Goal: Task Accomplishment & Management: Manage account settings

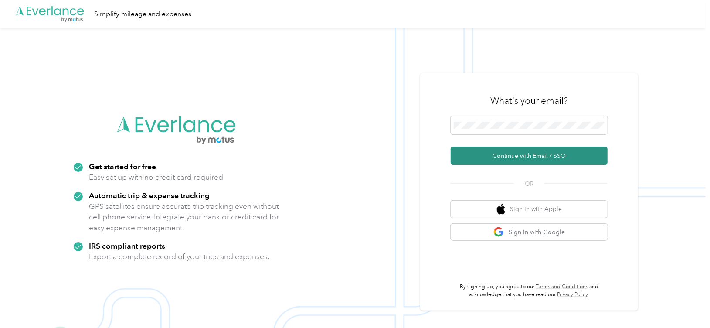
click at [494, 153] on button "Continue with Email / SSO" at bounding box center [529, 156] width 157 height 18
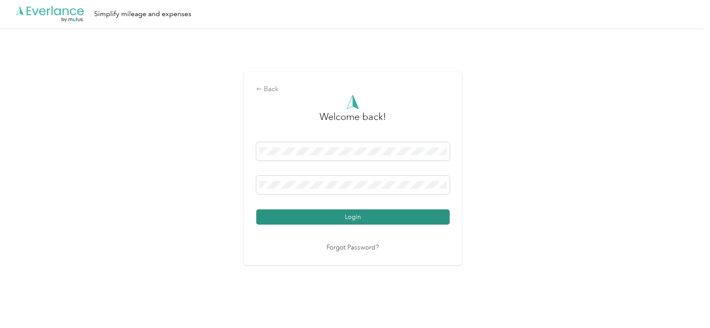
click at [350, 216] on button "Login" at bounding box center [353, 216] width 194 height 15
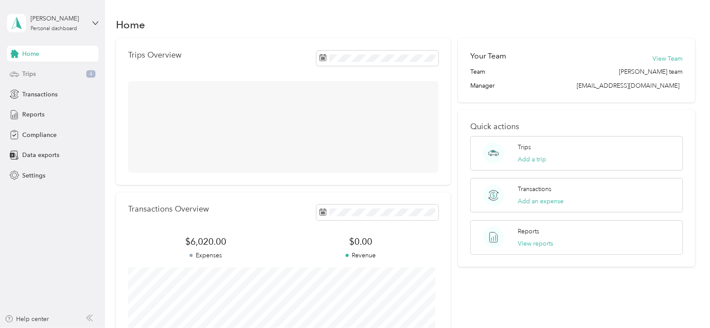
click at [45, 72] on div "Trips 4" at bounding box center [53, 74] width 92 height 16
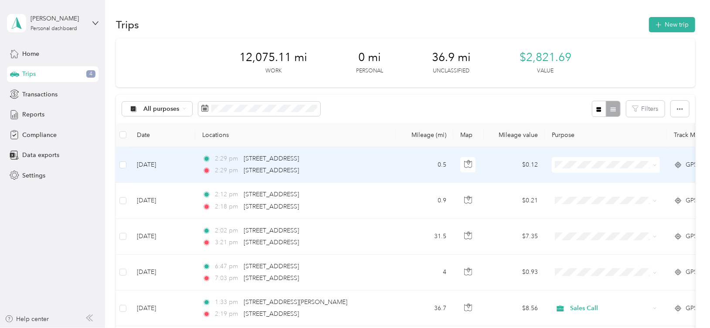
click at [505, 161] on td "$0.12" at bounding box center [514, 165] width 61 height 36
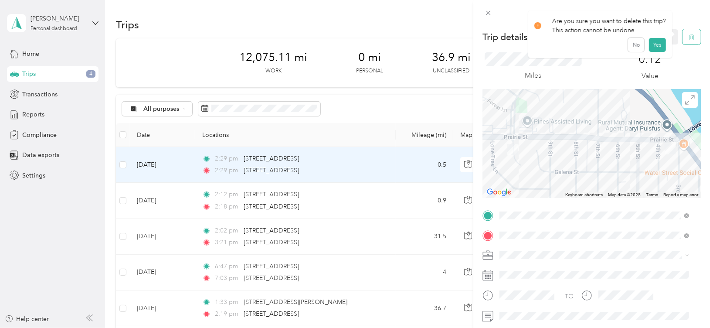
click at [689, 38] on icon "button" at bounding box center [692, 37] width 6 height 6
click at [653, 47] on button "Yes" at bounding box center [657, 48] width 17 height 14
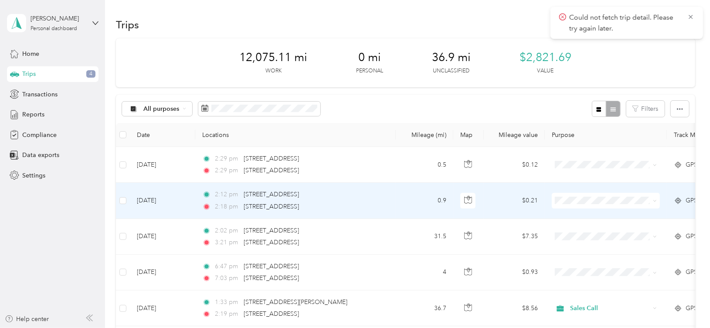
click at [503, 199] on td "$0.21" at bounding box center [514, 201] width 61 height 36
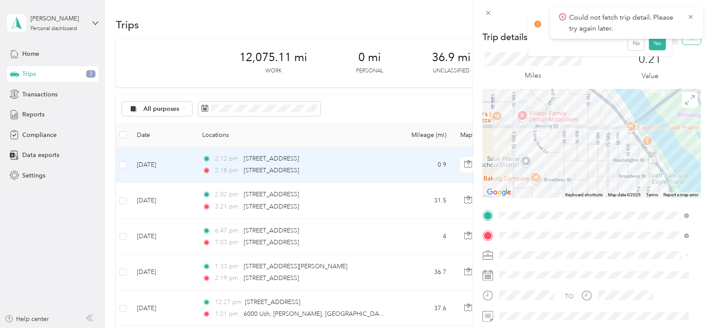
click at [684, 41] on button "button" at bounding box center [692, 36] width 18 height 15
click at [656, 46] on button "Yes" at bounding box center [657, 48] width 17 height 14
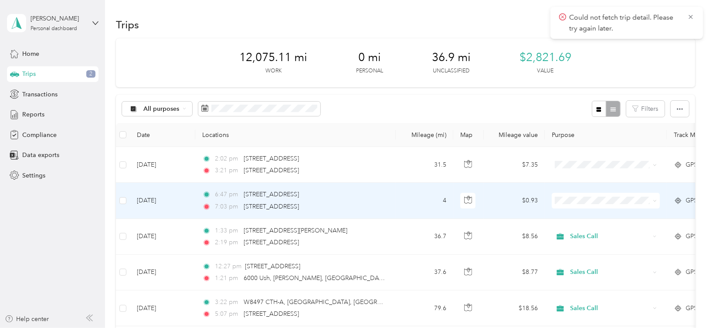
click at [510, 195] on td "$0.93" at bounding box center [514, 201] width 61 height 36
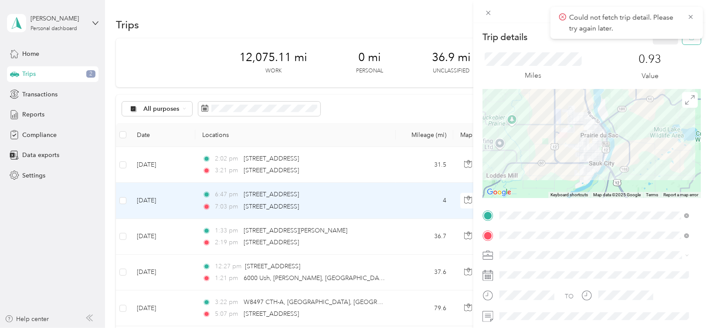
click at [686, 41] on button "button" at bounding box center [692, 36] width 18 height 15
click at [662, 45] on button "Yes" at bounding box center [657, 48] width 17 height 14
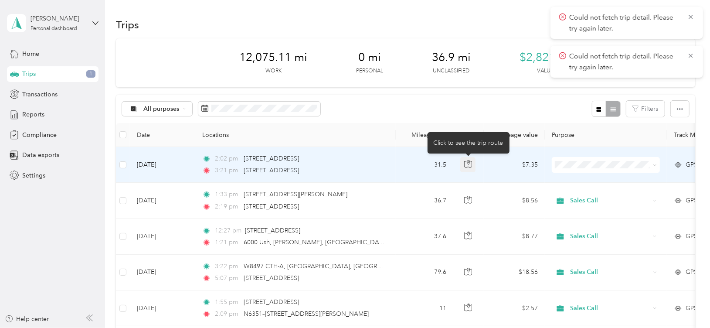
click at [467, 162] on icon "button" at bounding box center [468, 164] width 8 height 8
click at [590, 180] on span "Sales Call" at bounding box center [614, 180] width 81 height 9
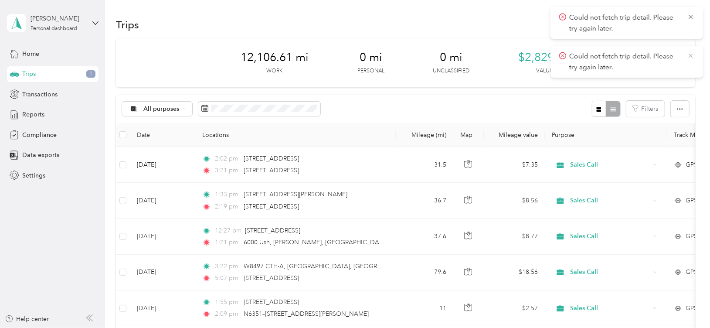
click at [691, 54] on icon at bounding box center [691, 56] width 7 height 8
click at [693, 14] on icon at bounding box center [691, 17] width 7 height 8
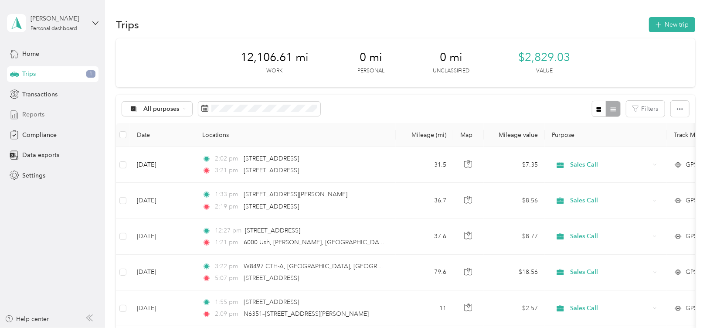
click at [34, 112] on span "Reports" at bounding box center [33, 114] width 22 height 9
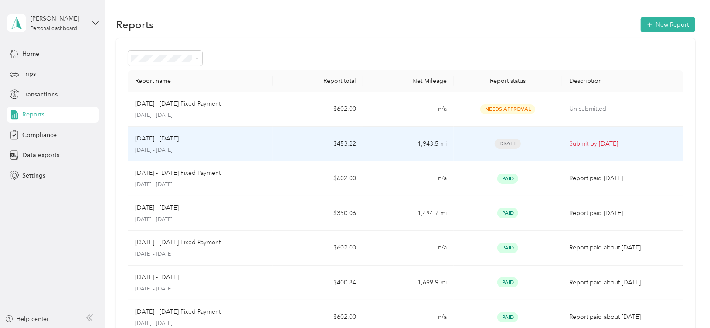
click at [169, 140] on p "[DATE] - [DATE]" at bounding box center [157, 139] width 44 height 10
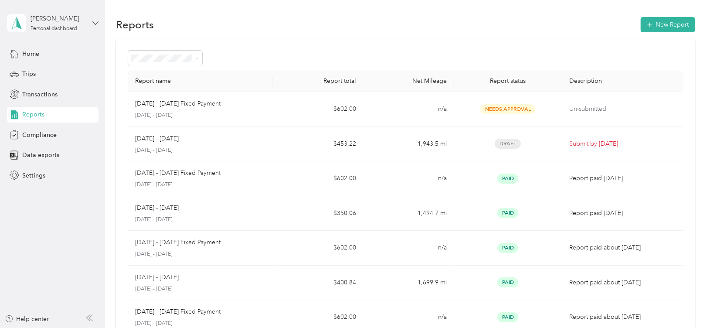
click at [97, 22] on icon at bounding box center [95, 22] width 5 height 3
click at [75, 70] on div "Log out" at bounding box center [98, 71] width 171 height 15
